Goal: Information Seeking & Learning: Learn about a topic

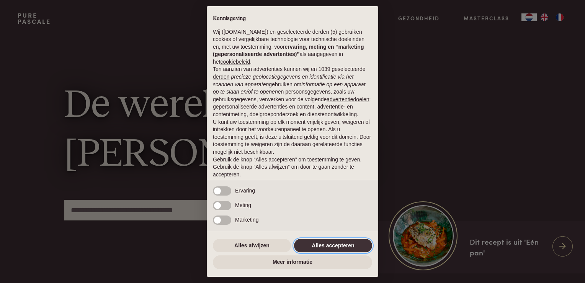
click at [342, 250] on button "Alles accepteren" at bounding box center [333, 246] width 78 height 14
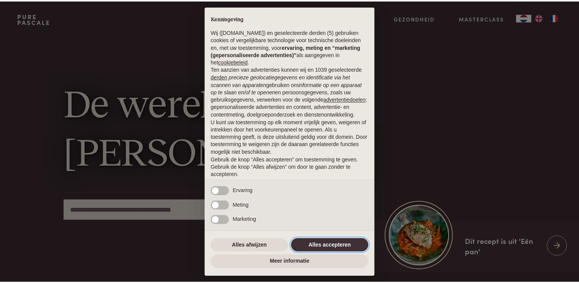
scroll to position [25, 0]
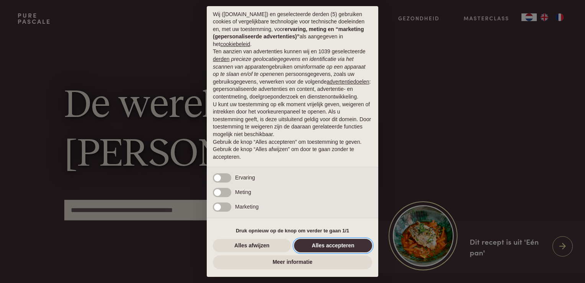
click at [344, 243] on button "Alles accepteren" at bounding box center [333, 246] width 78 height 14
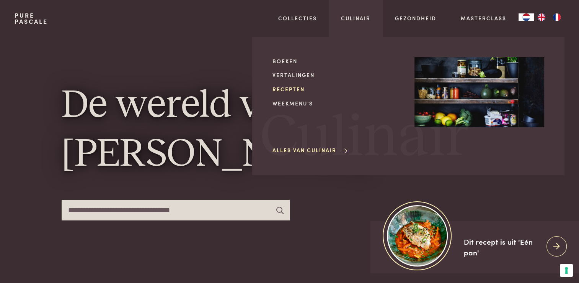
click at [285, 90] on link "Recepten" at bounding box center [338, 89] width 130 height 8
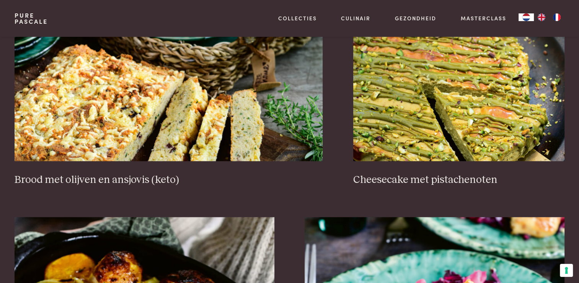
scroll to position [783, 0]
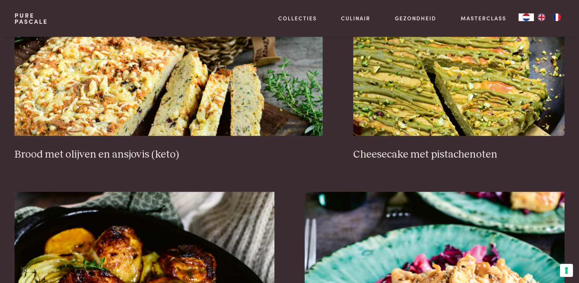
click at [298, 190] on div "Aubergine-gehaktrolletjes in tomatensaus Brownie-cheesecake Kabeljauw met worte…" at bounding box center [290, 197] width 550 height 1292
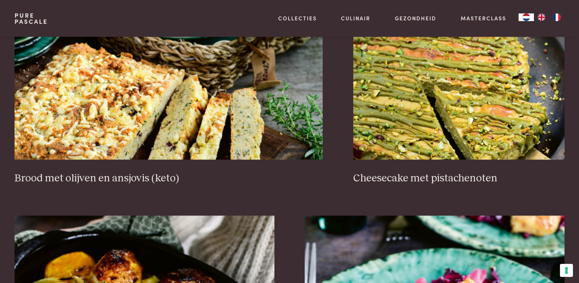
scroll to position [782, 0]
drag, startPoint x: 298, startPoint y: 190, endPoint x: 517, endPoint y: 188, distance: 218.7
click at [517, 188] on div "Aubergine-gehaktrolletjes in tomatensaus Brownie-cheesecake Kabeljauw met worte…" at bounding box center [290, 221] width 550 height 1292
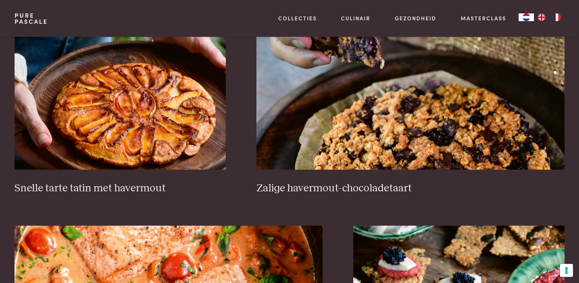
scroll to position [1187, 0]
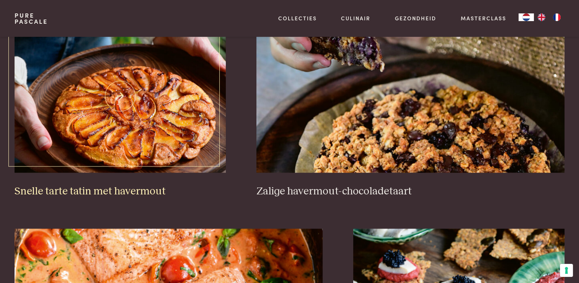
click at [142, 189] on h3 "Snelle tarte tatin met havermout" at bounding box center [120, 191] width 211 height 13
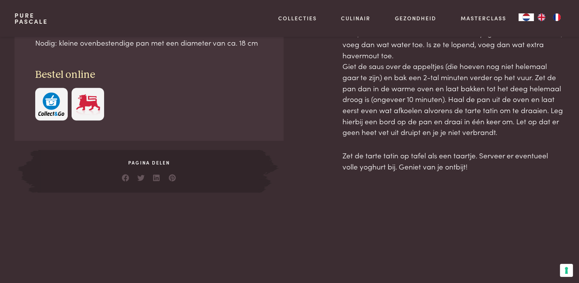
scroll to position [441, 0]
